Goal: Information Seeking & Learning: Understand process/instructions

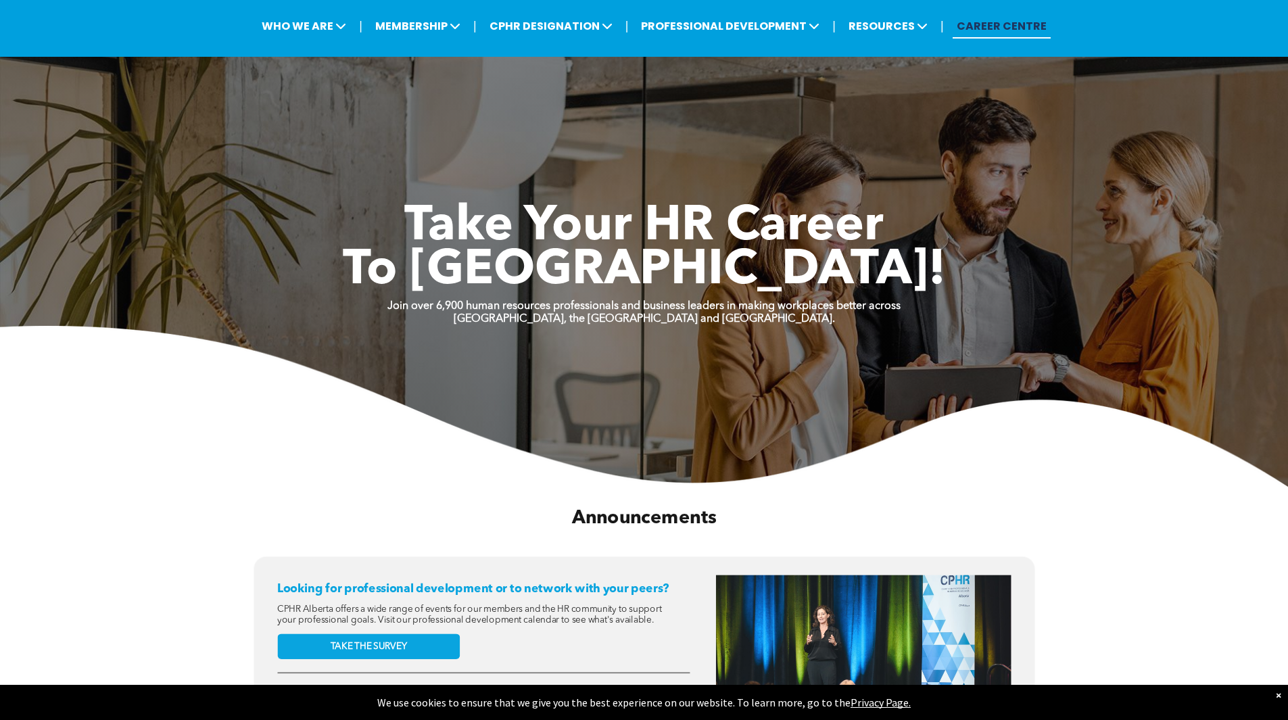
scroll to position [68, 0]
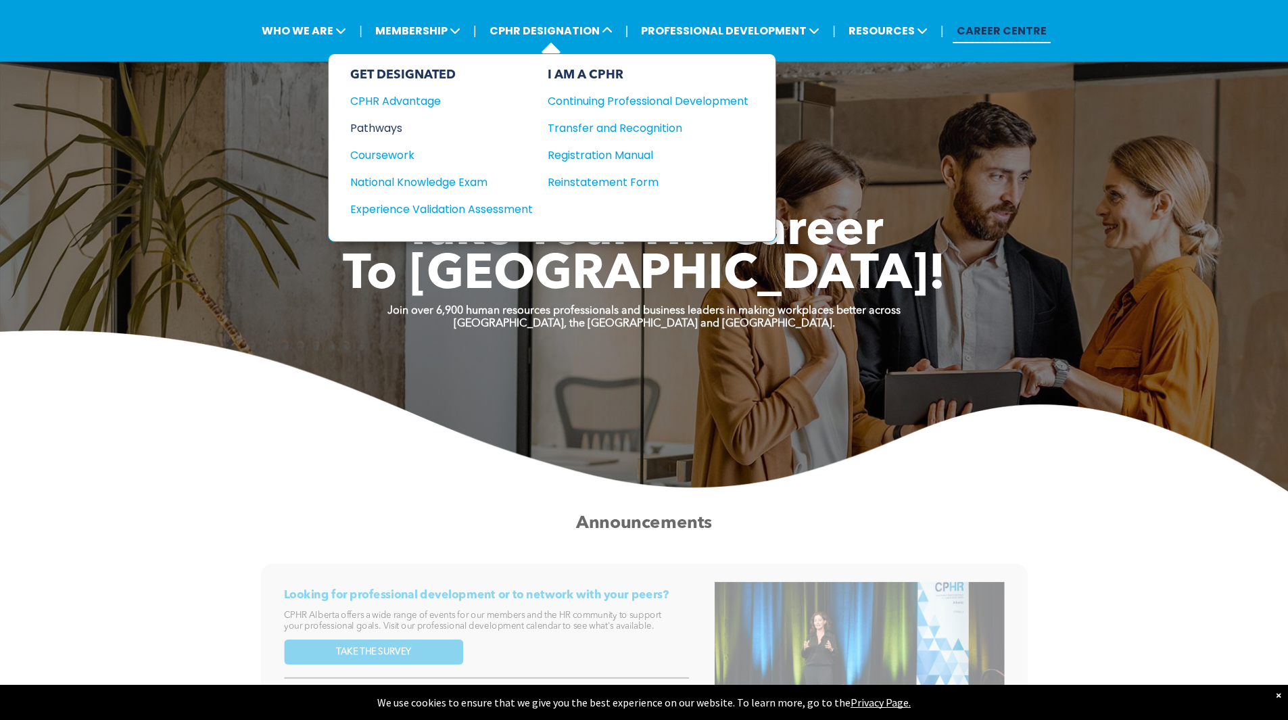
click at [387, 132] on div "Pathways" at bounding box center [432, 128] width 164 height 17
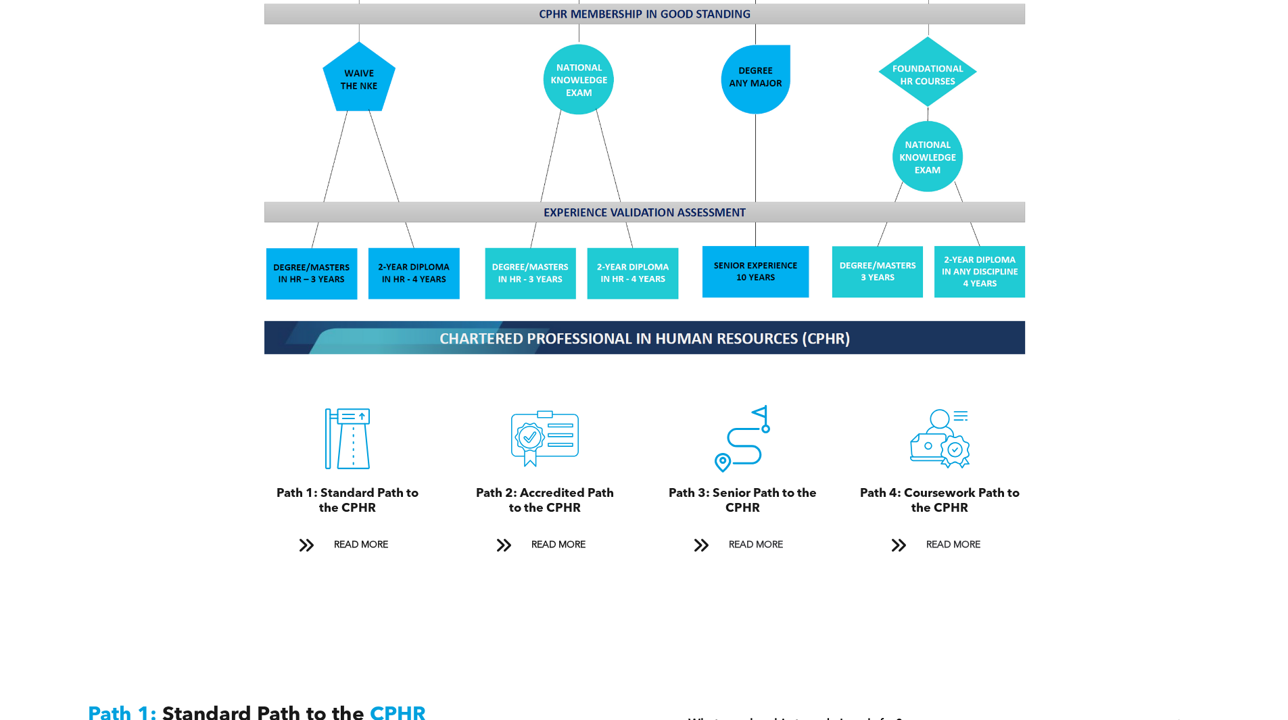
scroll to position [1284, 0]
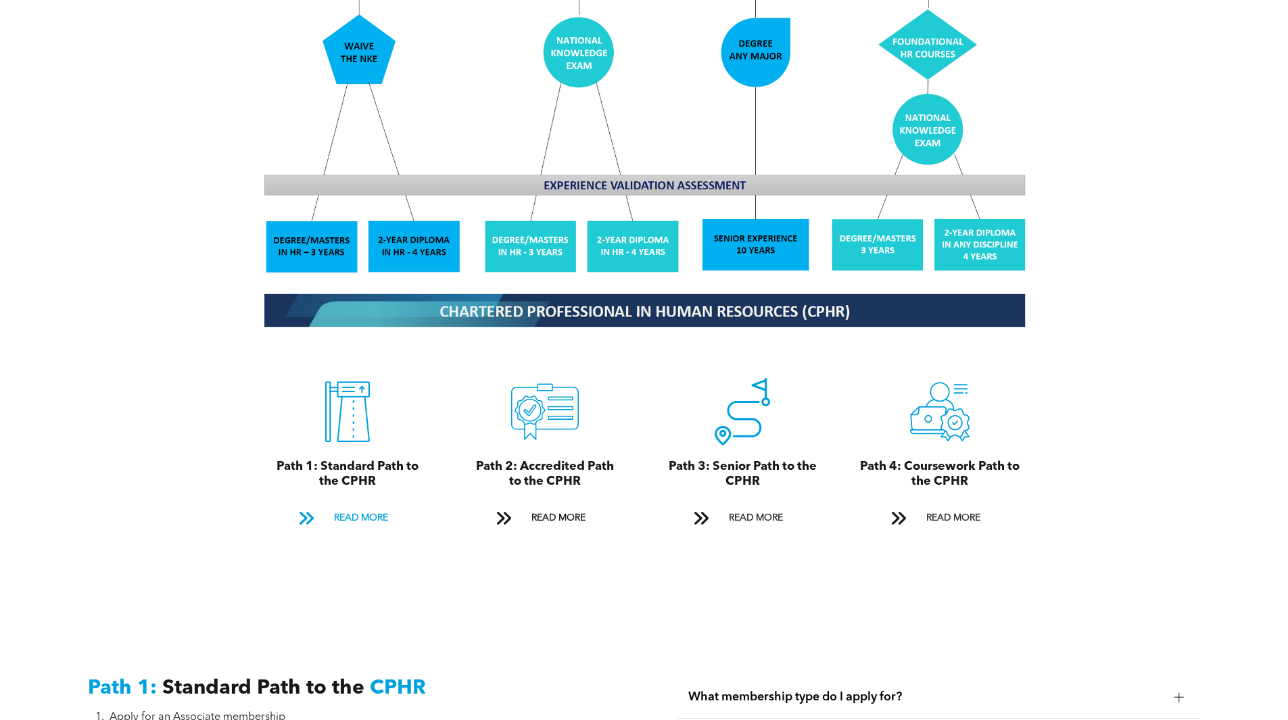
click at [308, 509] on span at bounding box center [306, 518] width 18 height 18
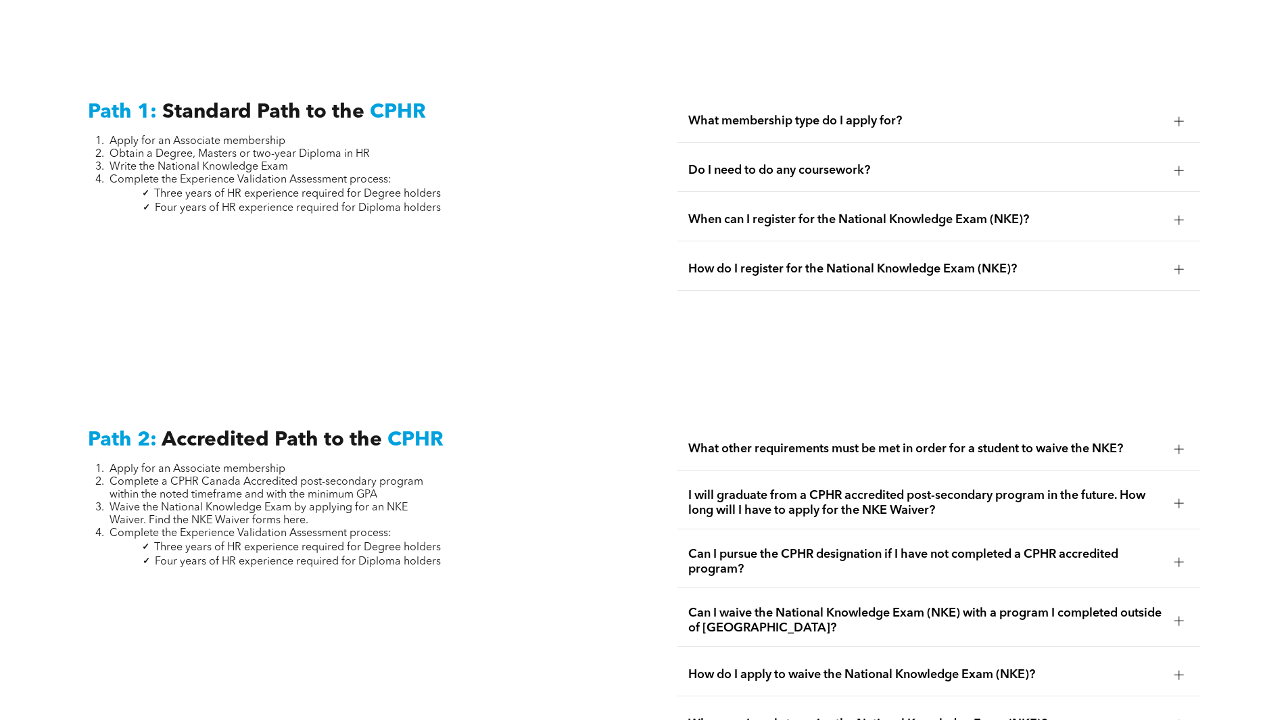
scroll to position [1882, 0]
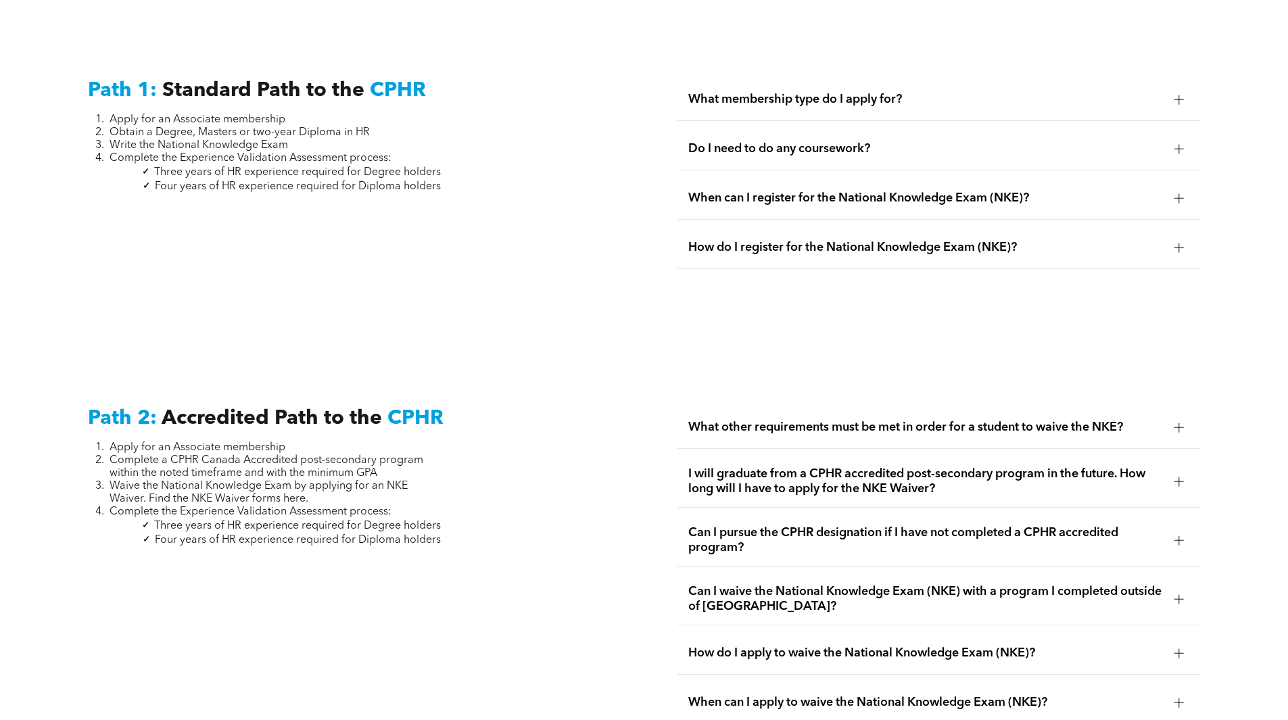
click at [857, 141] on span "Do I need to do any coursework?" at bounding box center [925, 148] width 475 height 15
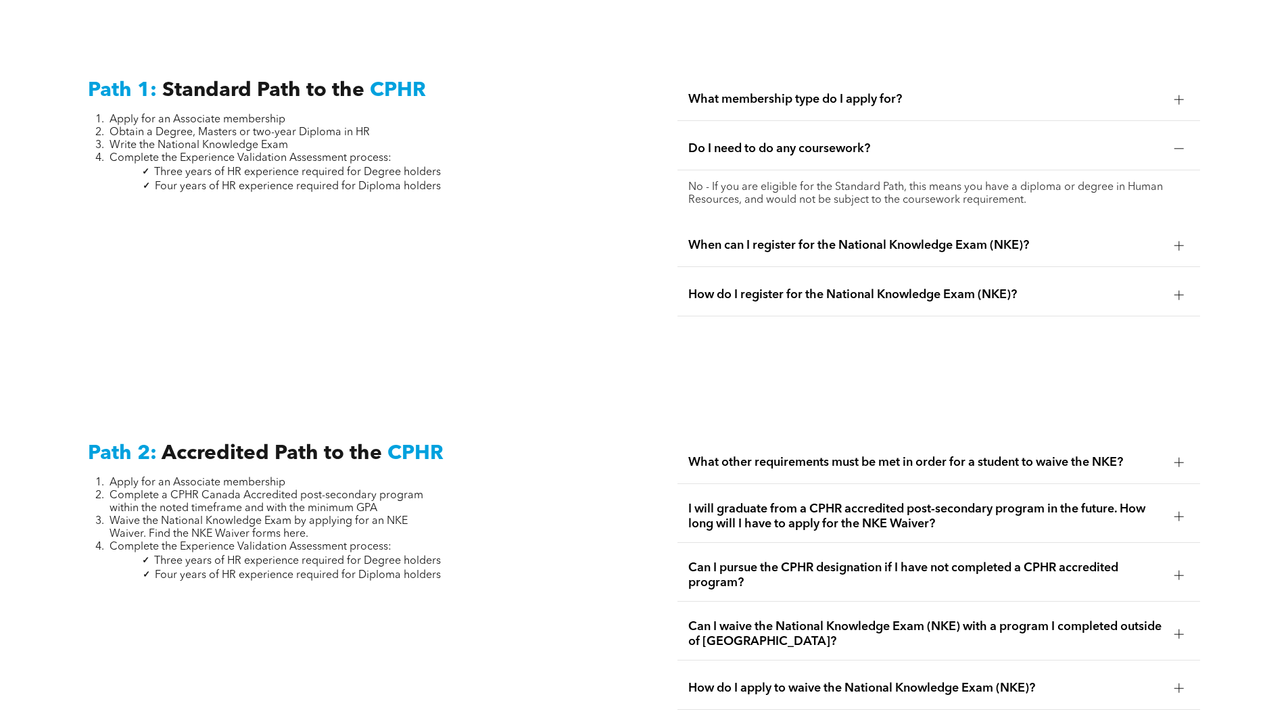
click at [811, 141] on span "Do I need to do any coursework?" at bounding box center [925, 148] width 475 height 15
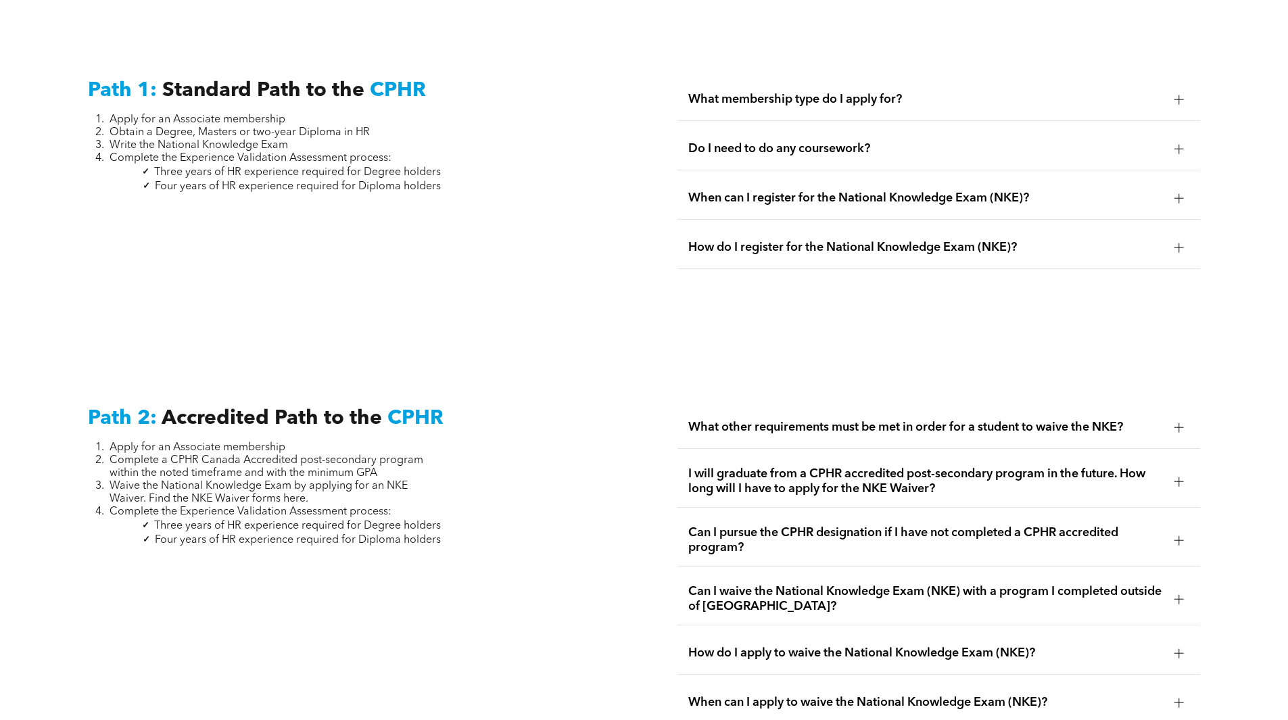
click at [806, 191] on span "When can I register for the National Knowledge Exam (NKE)?" at bounding box center [925, 198] width 475 height 15
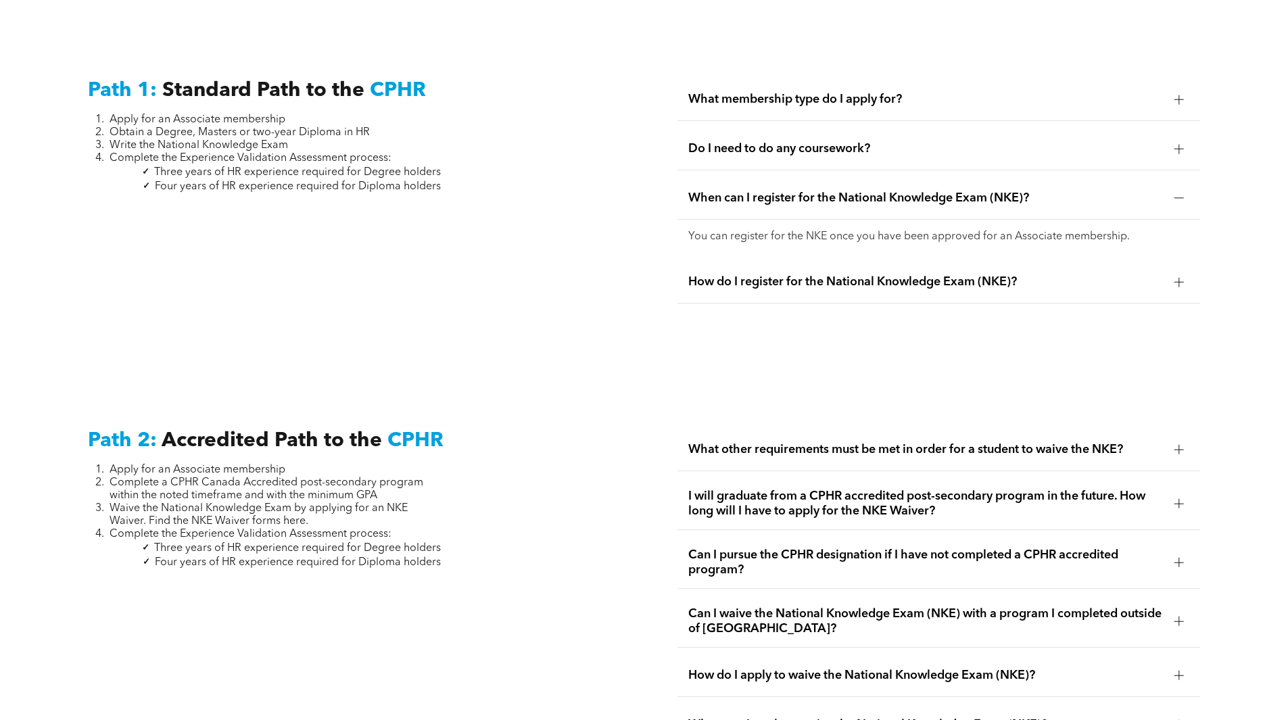
click at [806, 191] on span "When can I register for the National Knowledge Exam (NKE)?" at bounding box center [925, 198] width 475 height 15
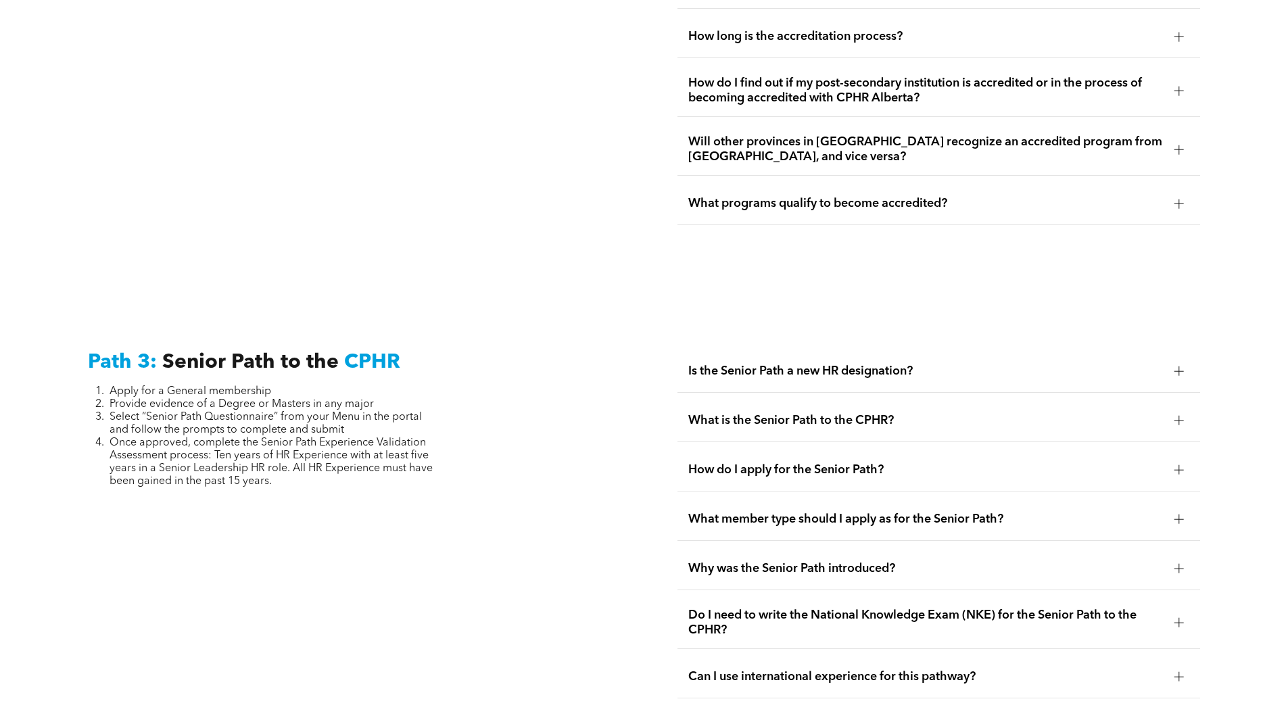
scroll to position [3098, 0]
